Goal: Information Seeking & Learning: Compare options

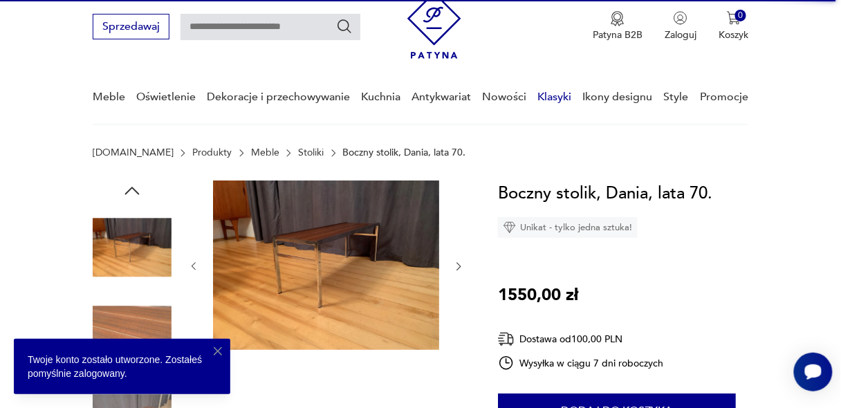
scroll to position [48, 0]
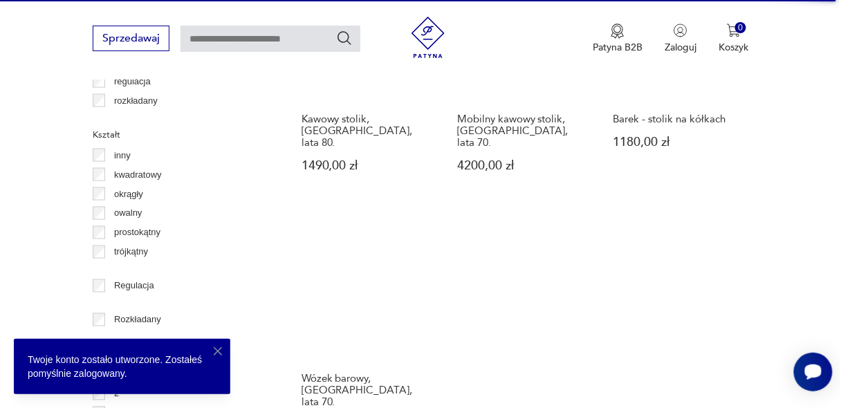
scroll to position [1934, 0]
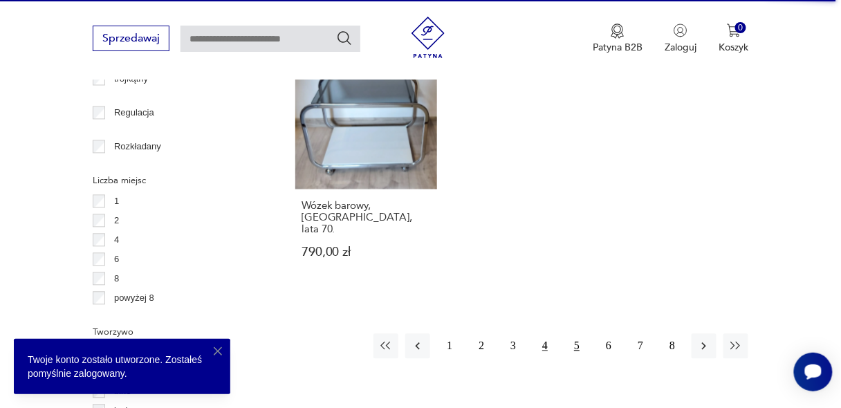
click at [575, 334] on button "5" at bounding box center [576, 346] width 25 height 25
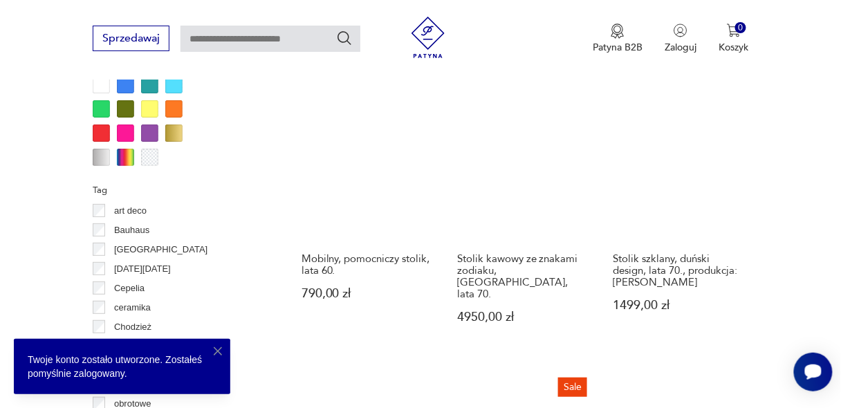
scroll to position [1328, 0]
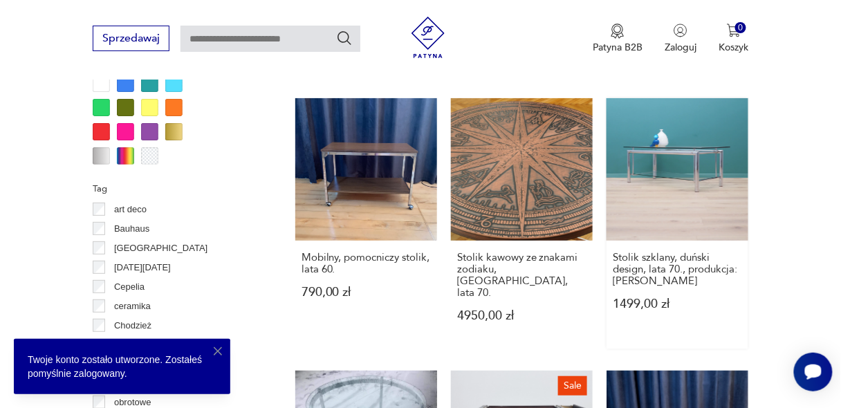
click at [686, 142] on link "Stolik szklany, duński design, lata 70., produkcja: [PERSON_NAME] 1499,00 zł" at bounding box center [678, 223] width 142 height 250
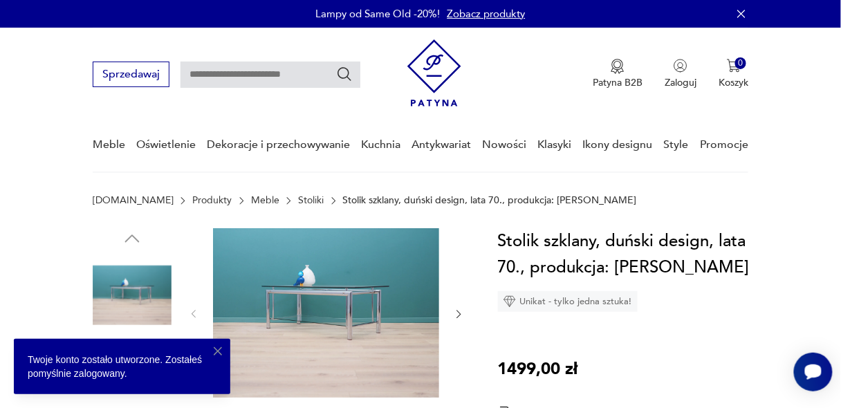
click at [308, 299] on img at bounding box center [326, 312] width 226 height 169
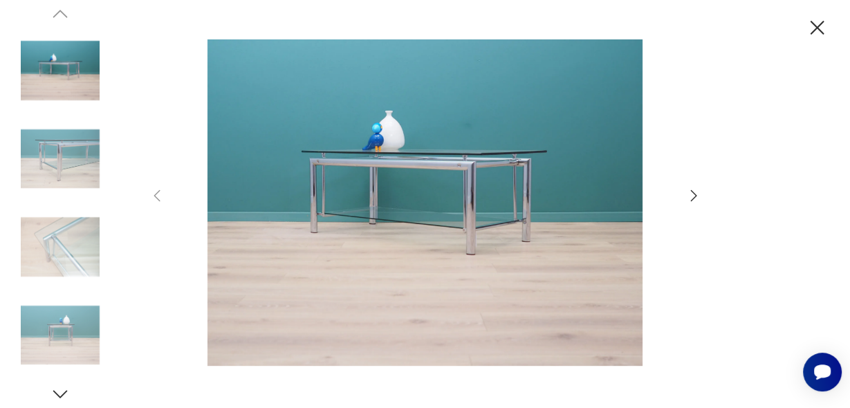
click at [693, 193] on icon "button" at bounding box center [693, 195] width 6 height 11
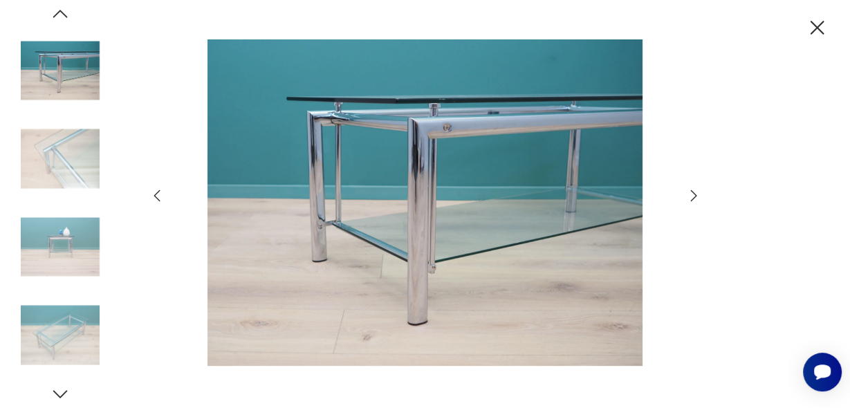
click at [693, 193] on icon "button" at bounding box center [693, 195] width 6 height 11
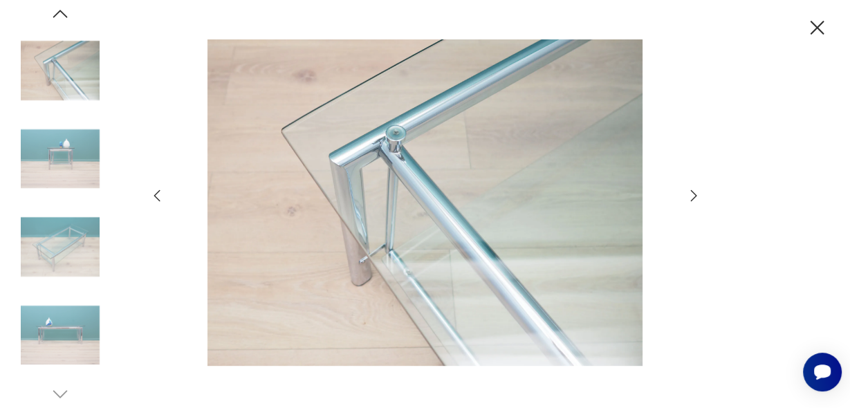
click at [693, 193] on icon "button" at bounding box center [693, 195] width 6 height 11
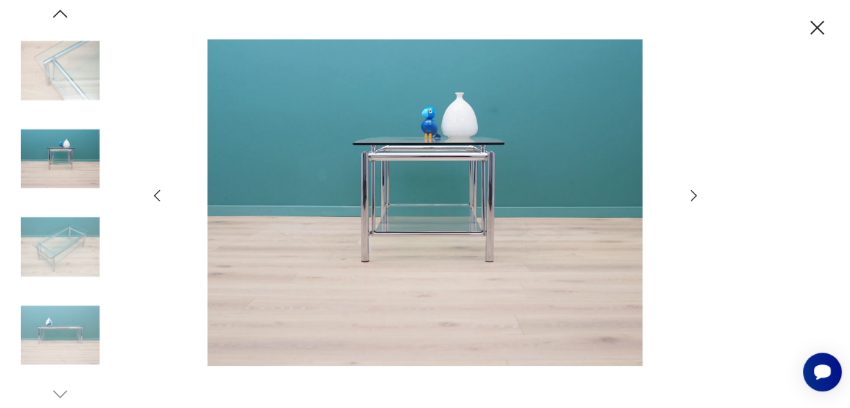
click at [815, 25] on icon "button" at bounding box center [818, 28] width 14 height 14
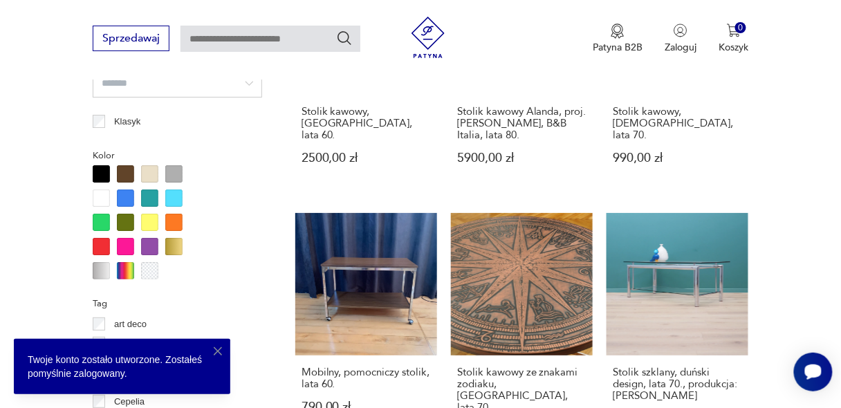
scroll to position [1235, 0]
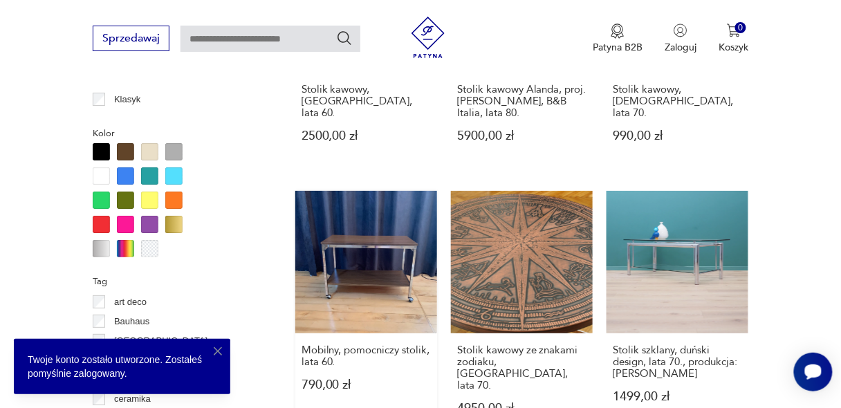
click at [328, 246] on link "Mobilny, pomocniczy stolik, lata 60. 790,00 zł" at bounding box center [366, 316] width 142 height 250
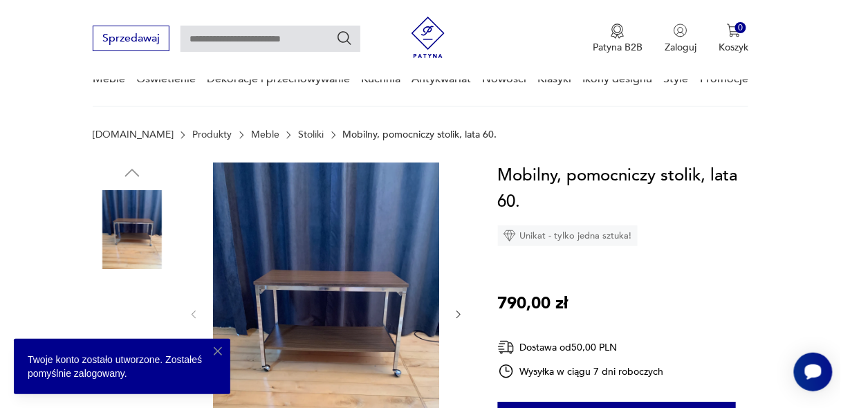
scroll to position [172, 0]
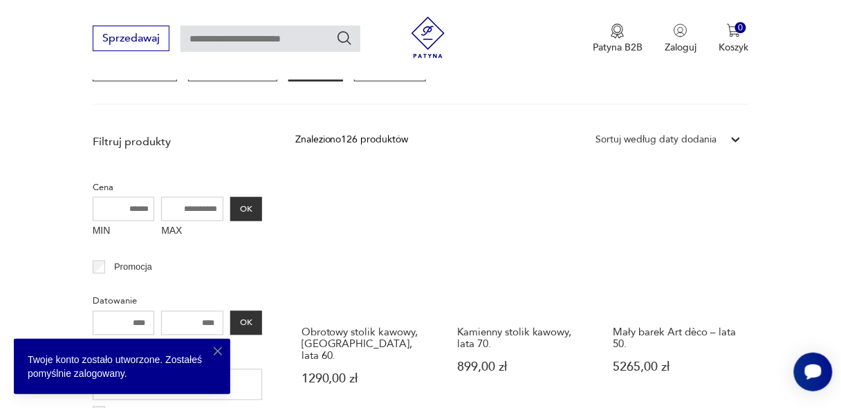
scroll to position [515, 0]
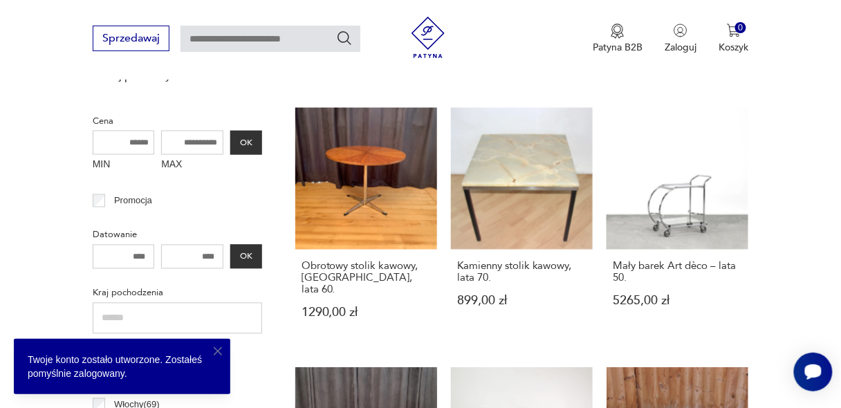
click at [220, 350] on icon "button" at bounding box center [218, 351] width 14 height 14
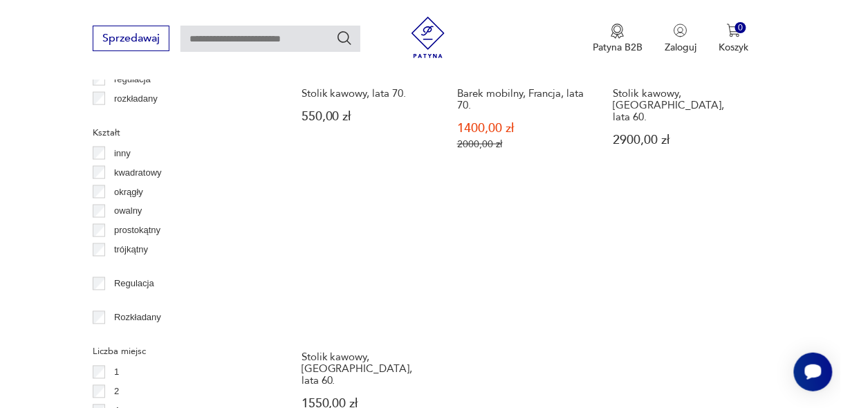
scroll to position [1842, 0]
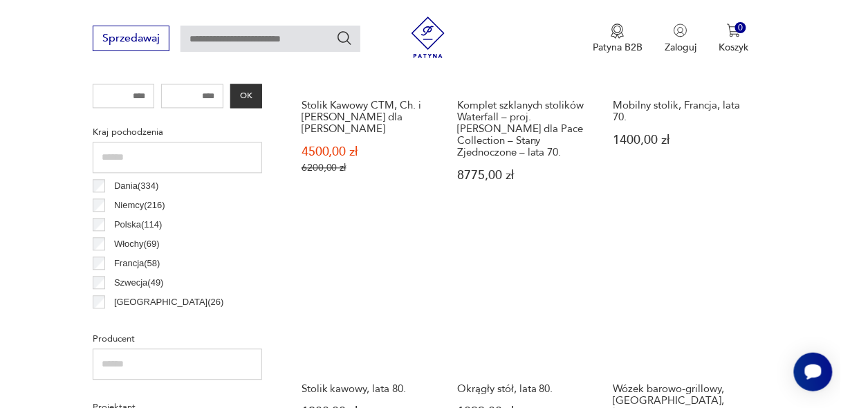
scroll to position [737, 0]
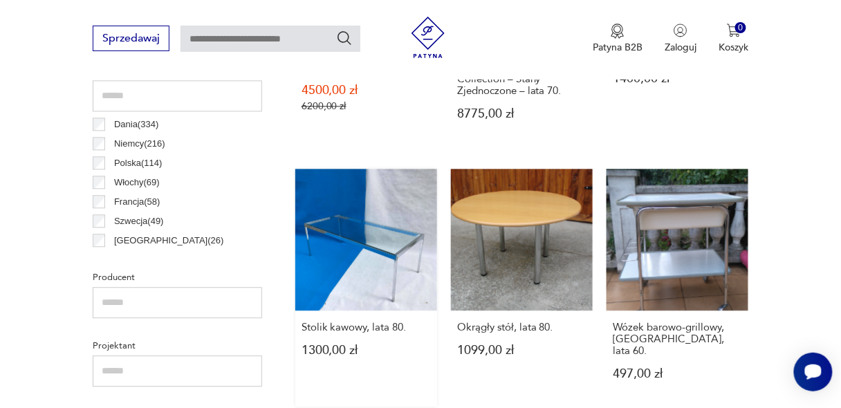
click at [353, 228] on link "Stolik kawowy, lata 80. 1300,00 zł" at bounding box center [366, 288] width 142 height 238
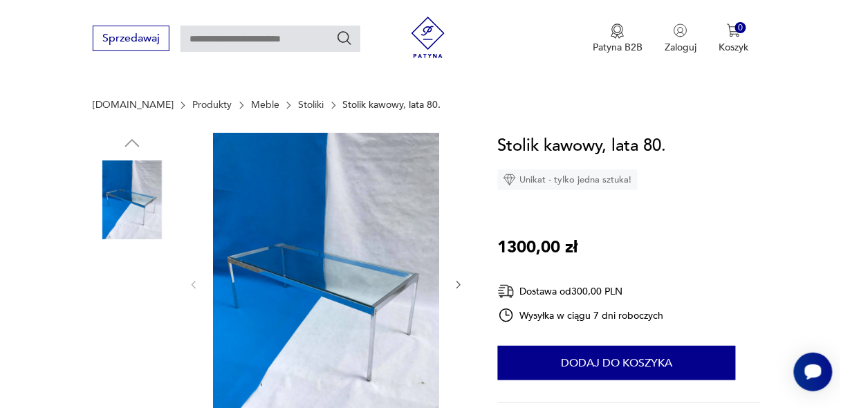
scroll to position [217, 0]
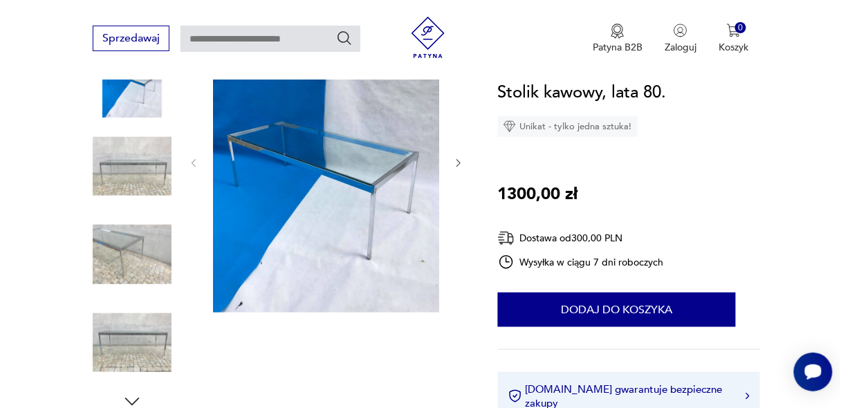
click at [367, 210] on img at bounding box center [326, 162] width 226 height 302
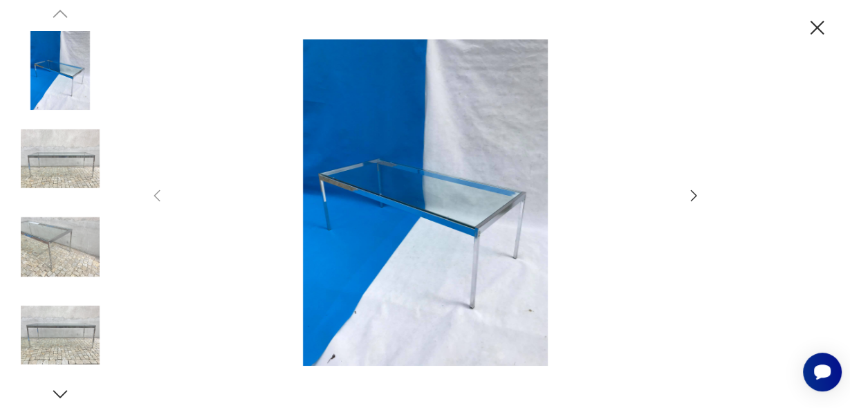
click at [813, 20] on icon "button" at bounding box center [817, 28] width 24 height 24
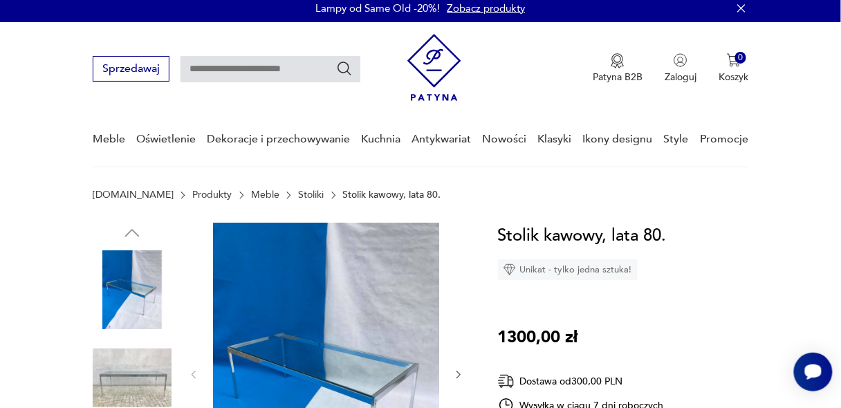
scroll to position [0, 0]
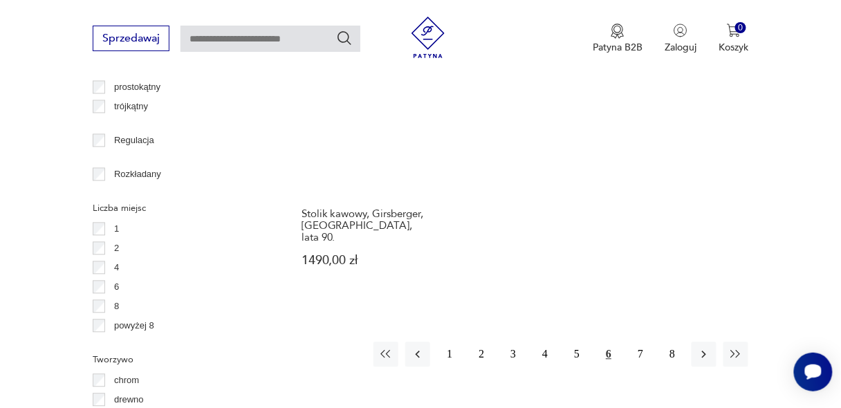
scroll to position [2026, 0]
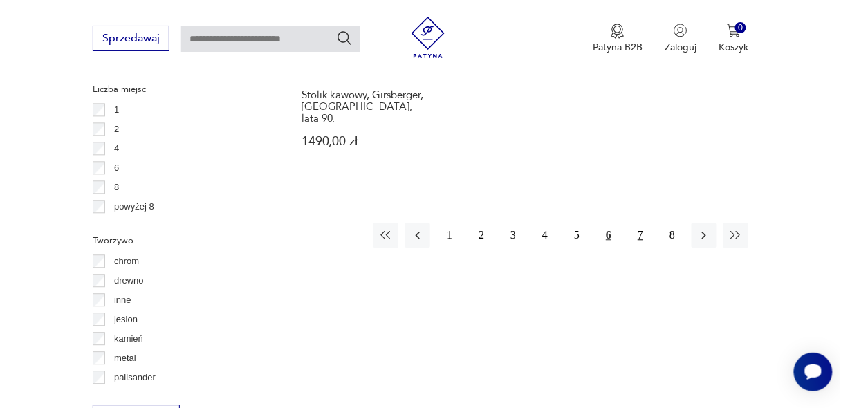
click at [636, 223] on button "7" at bounding box center [640, 235] width 25 height 25
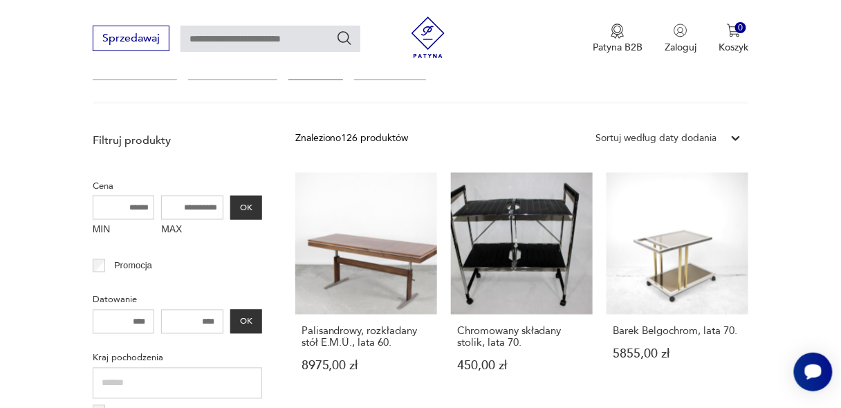
scroll to position [499, 0]
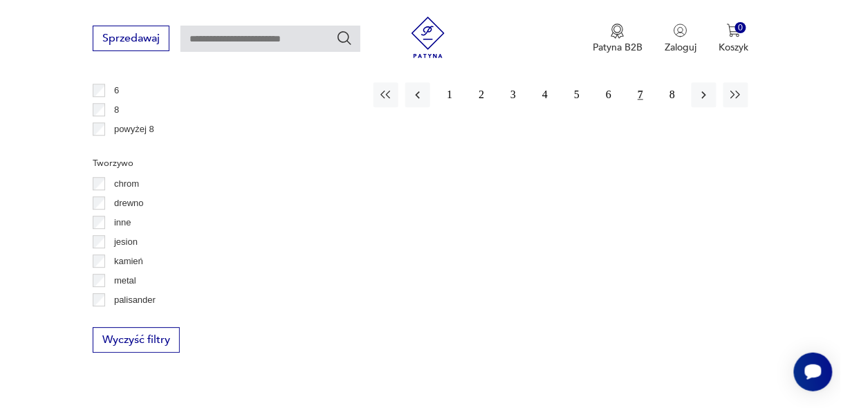
click at [179, 79] on div "Sprzedawaj Patyna B2B Zaloguj 0 Koszyk Twój koszyk ( 0 ) Brak produktów w koszy…" at bounding box center [420, 40] width 841 height 80
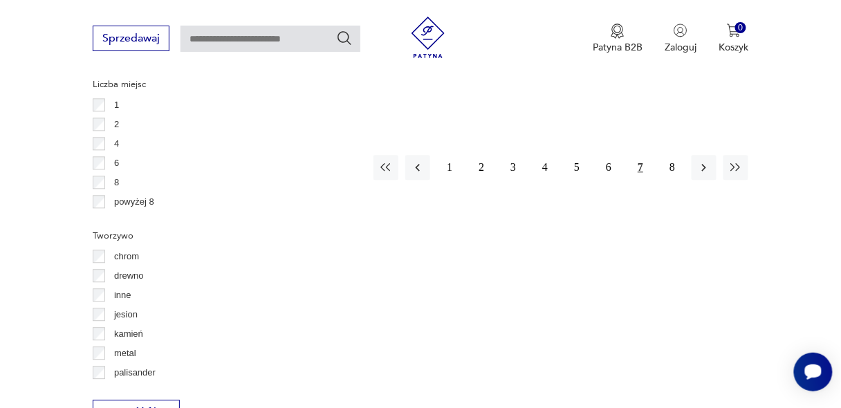
scroll to position [1977, 0]
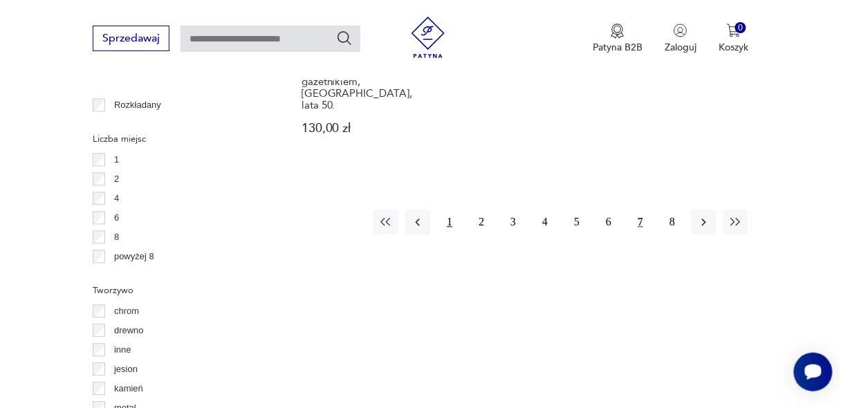
click at [448, 212] on button "1" at bounding box center [449, 222] width 25 height 25
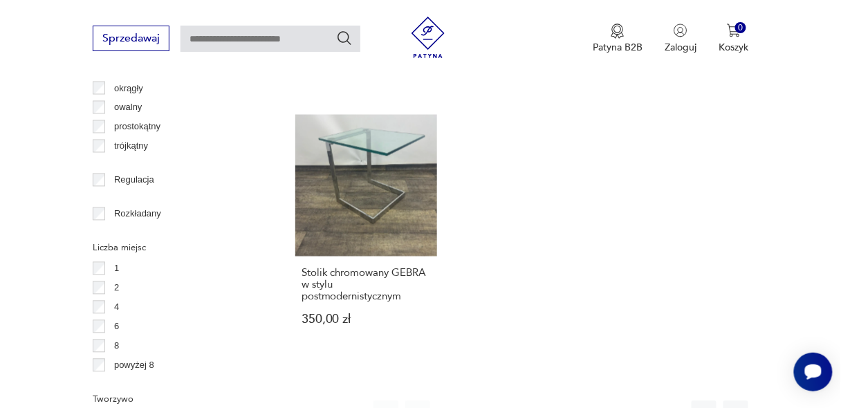
scroll to position [1873, 0]
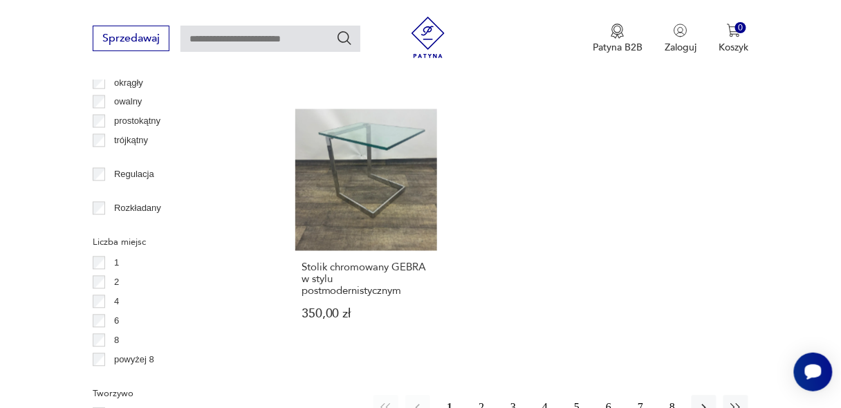
click at [483, 396] on button "2" at bounding box center [481, 408] width 25 height 25
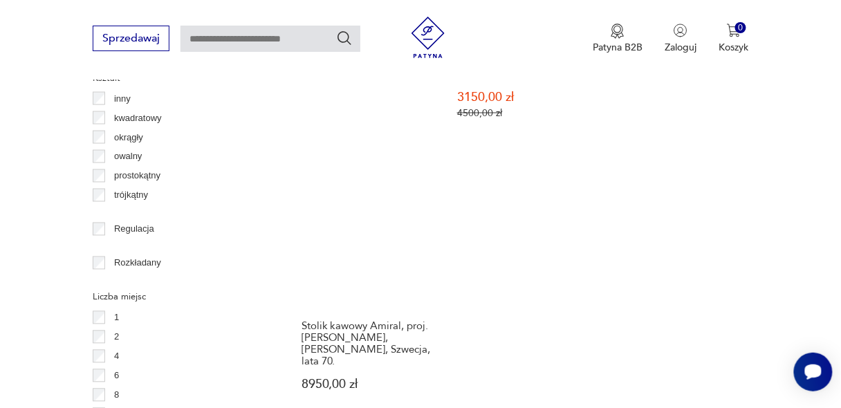
scroll to position [1903, 0]
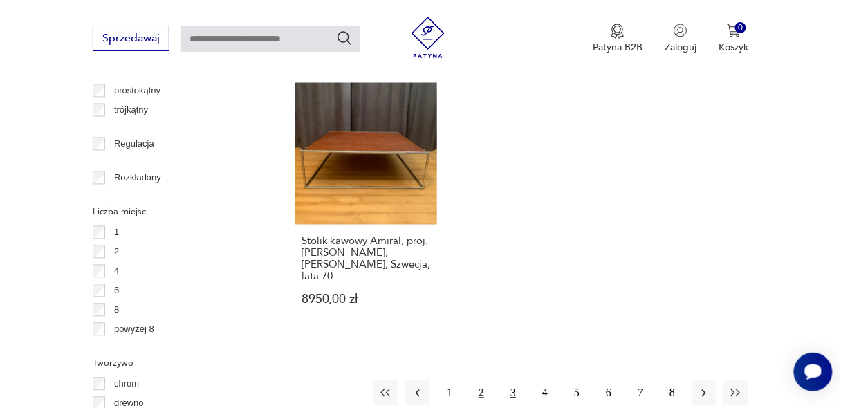
click at [512, 381] on button "3" at bounding box center [513, 393] width 25 height 25
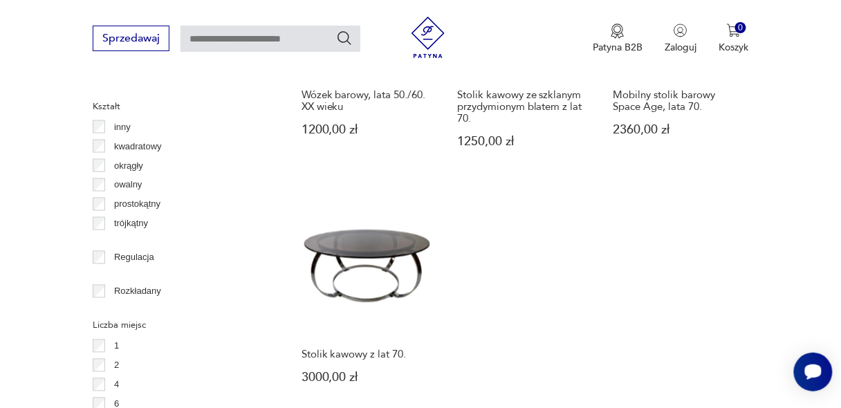
scroll to position [1824, 0]
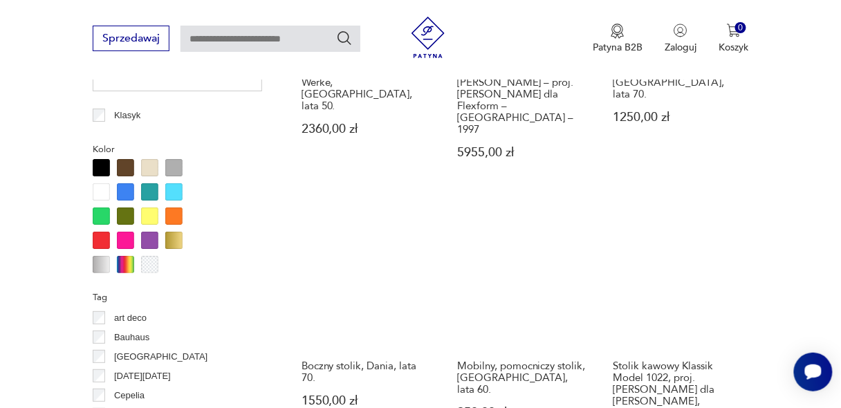
scroll to position [1257, 0]
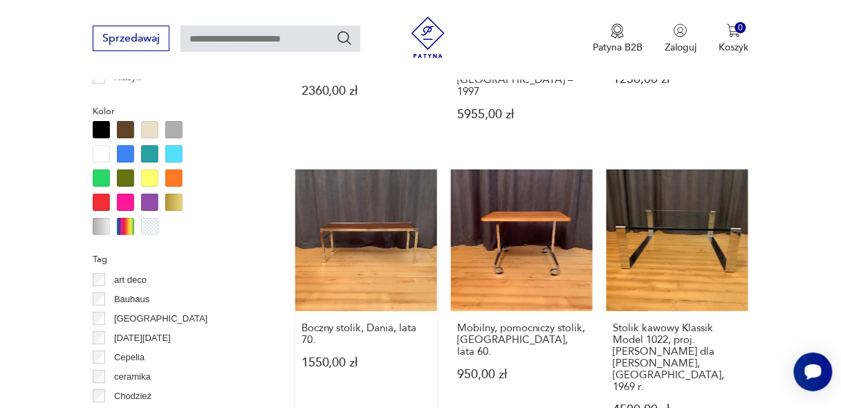
click at [345, 250] on link "Boczny stolik, Dania, lata 70. 1550,00 zł" at bounding box center [366, 305] width 142 height 273
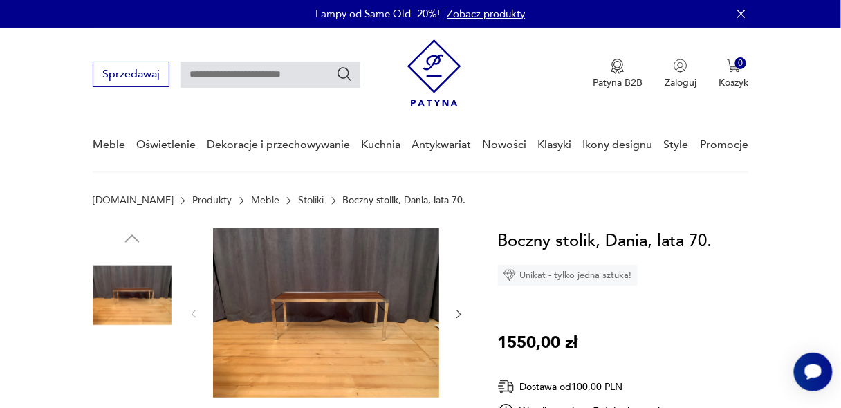
click at [318, 313] on img at bounding box center [326, 312] width 226 height 169
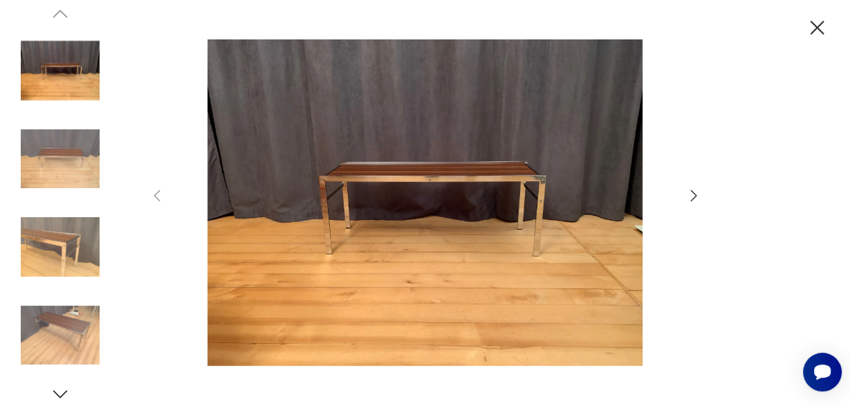
click at [695, 196] on icon "button" at bounding box center [693, 195] width 17 height 17
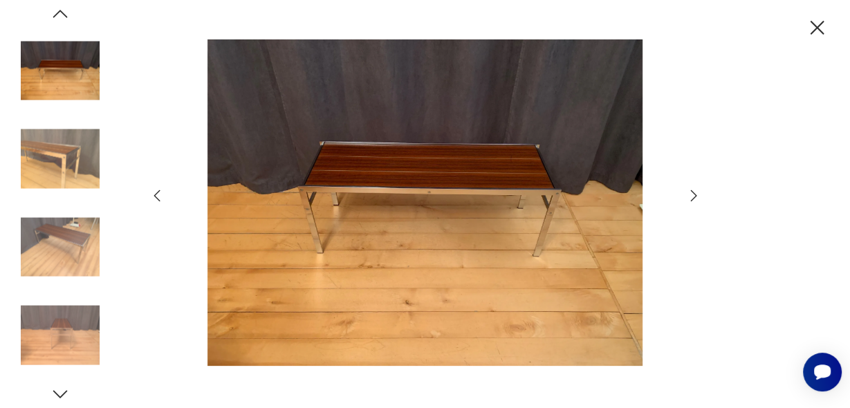
click at [695, 196] on icon "button" at bounding box center [693, 195] width 17 height 17
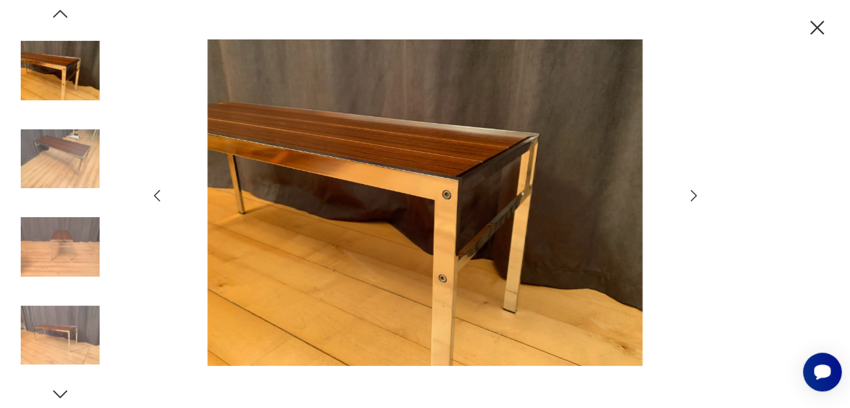
click at [695, 196] on icon "button" at bounding box center [693, 195] width 17 height 17
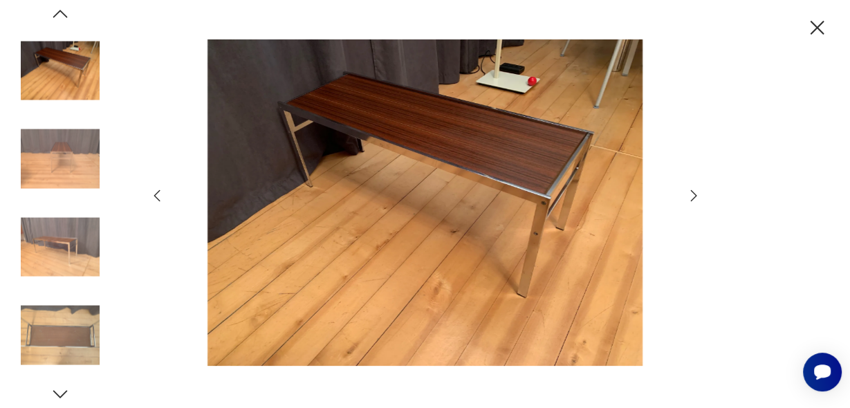
click at [695, 196] on icon "button" at bounding box center [693, 195] width 17 height 17
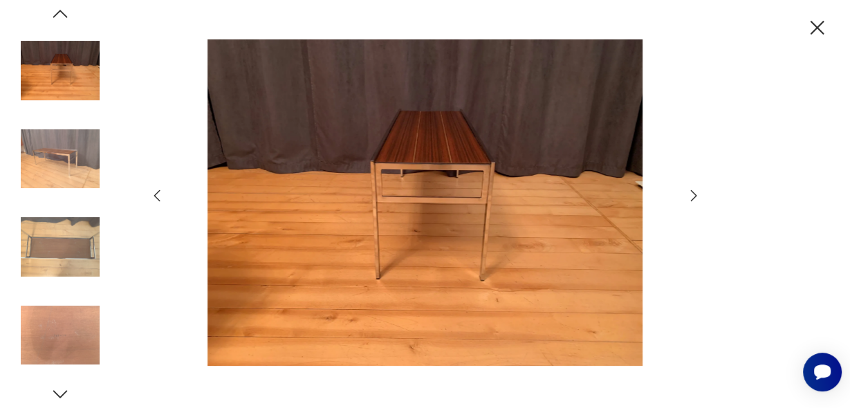
click at [814, 28] on icon "button" at bounding box center [817, 28] width 24 height 24
